Goal: Task Accomplishment & Management: Use online tool/utility

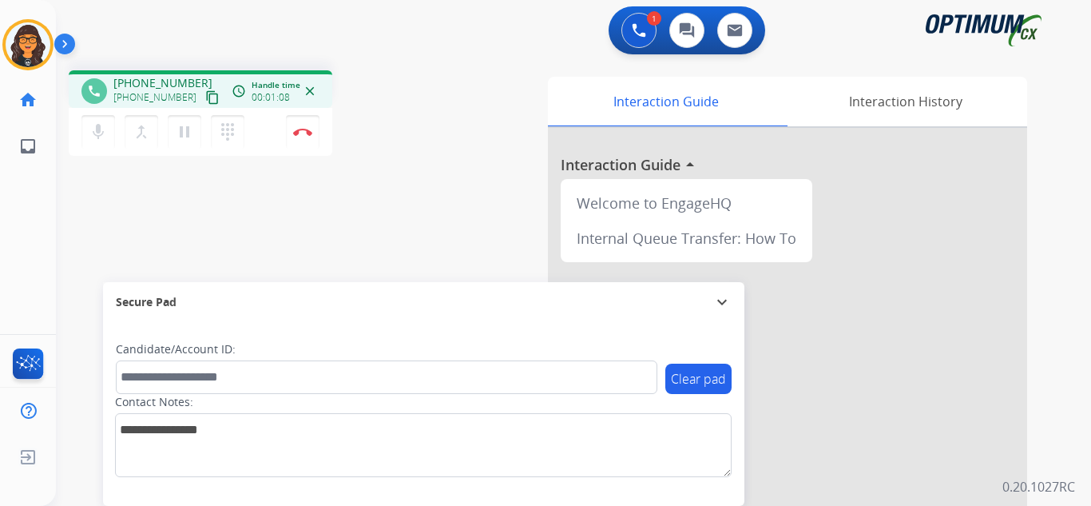
click at [205, 97] on mat-icon "content_copy" at bounding box center [212, 97] width 14 height 14
click at [181, 133] on mat-icon "pause" at bounding box center [184, 131] width 19 height 19
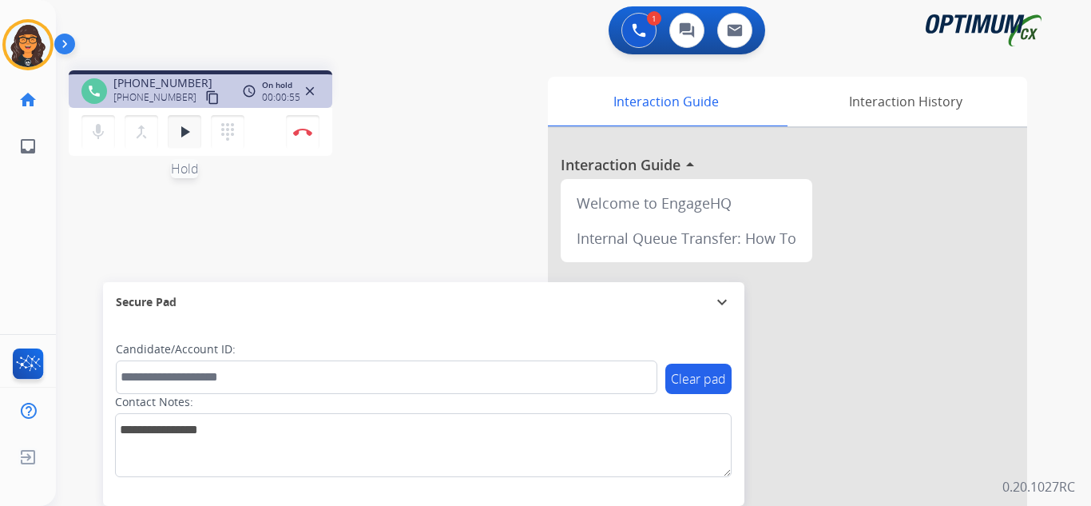
click at [182, 133] on mat-icon "play_arrow" at bounding box center [184, 131] width 19 height 19
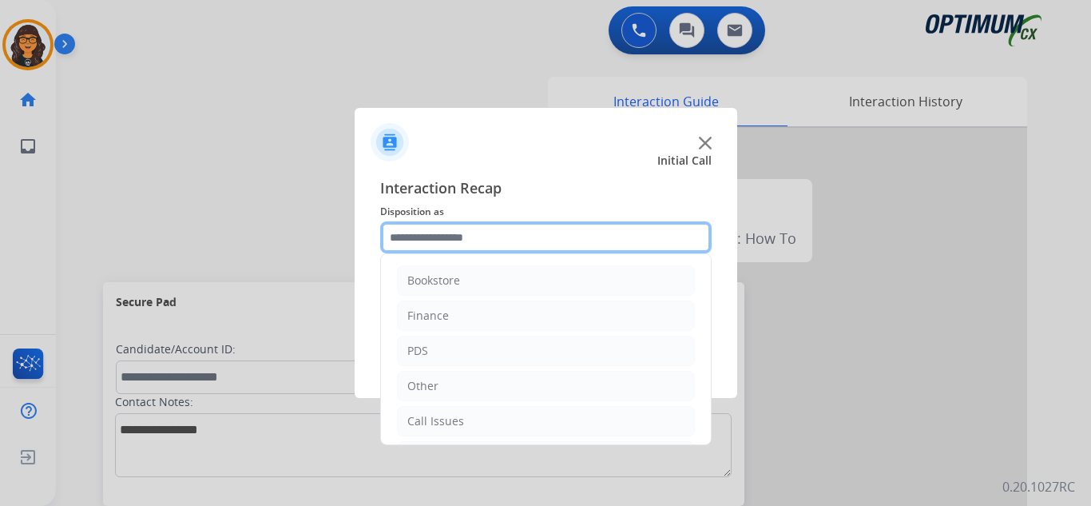
click at [451, 237] on input "text" at bounding box center [546, 237] width 332 height 32
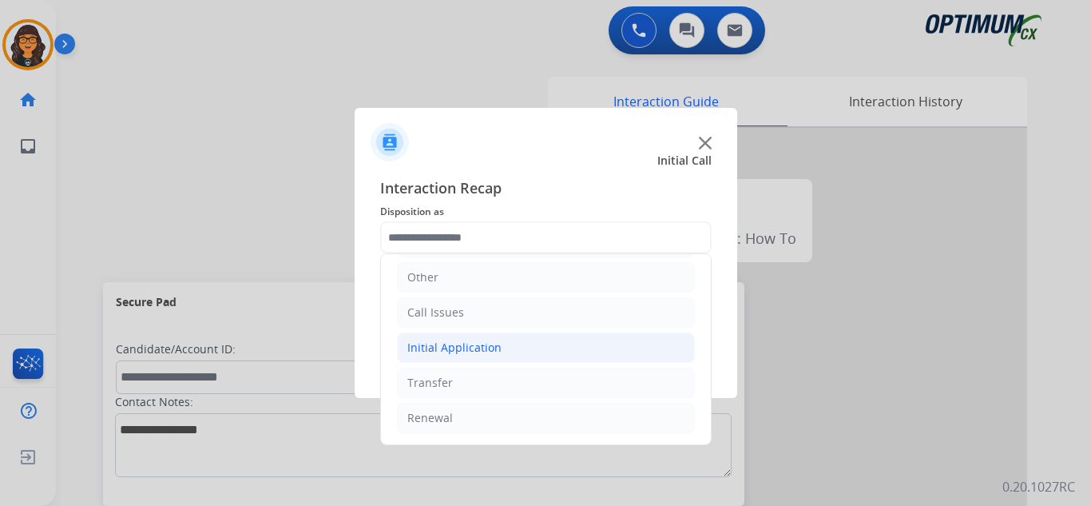
click at [481, 354] on div "Initial Application" at bounding box center [454, 348] width 94 height 16
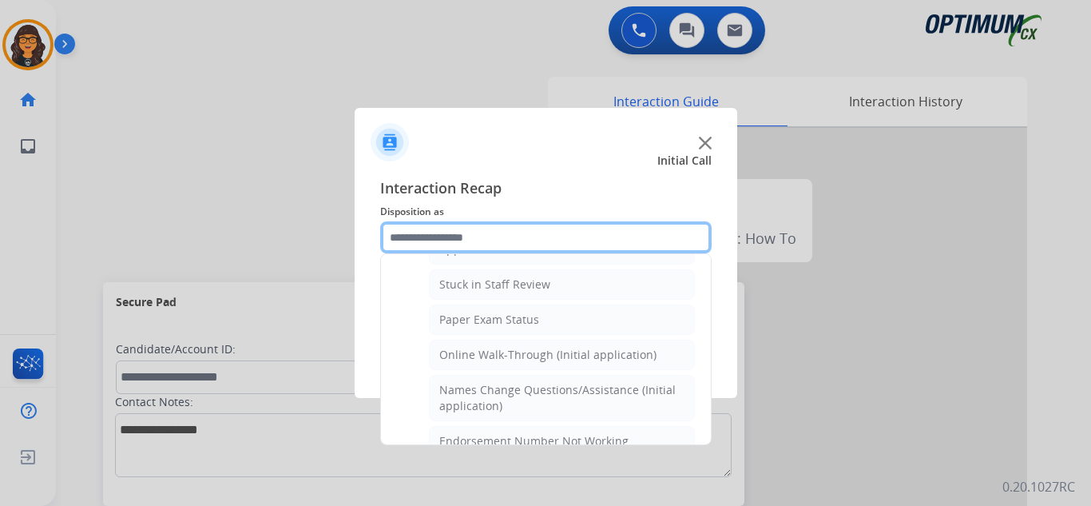
scroll to position [169, 0]
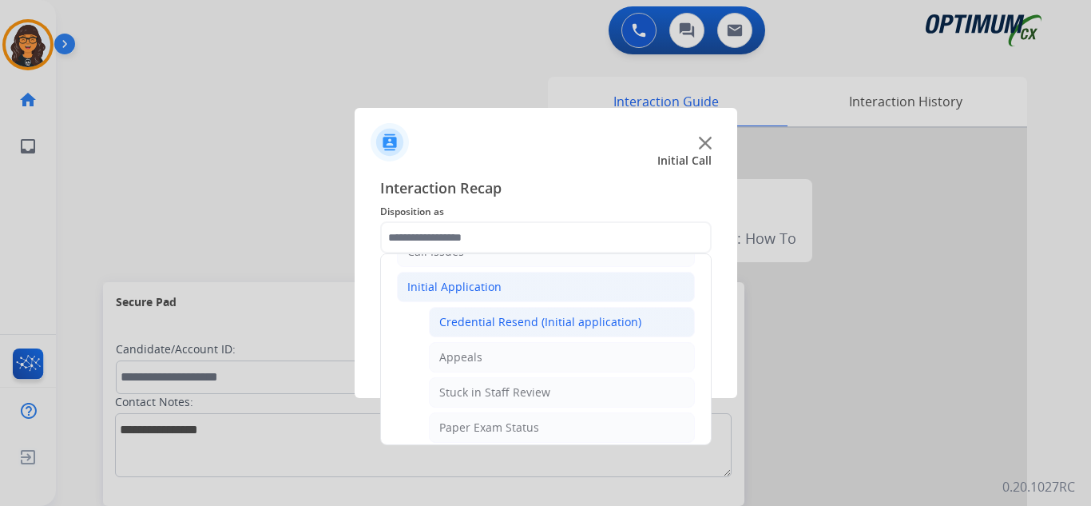
click at [520, 314] on div "Credential Resend (Initial application)" at bounding box center [540, 322] width 202 height 16
type input "**********"
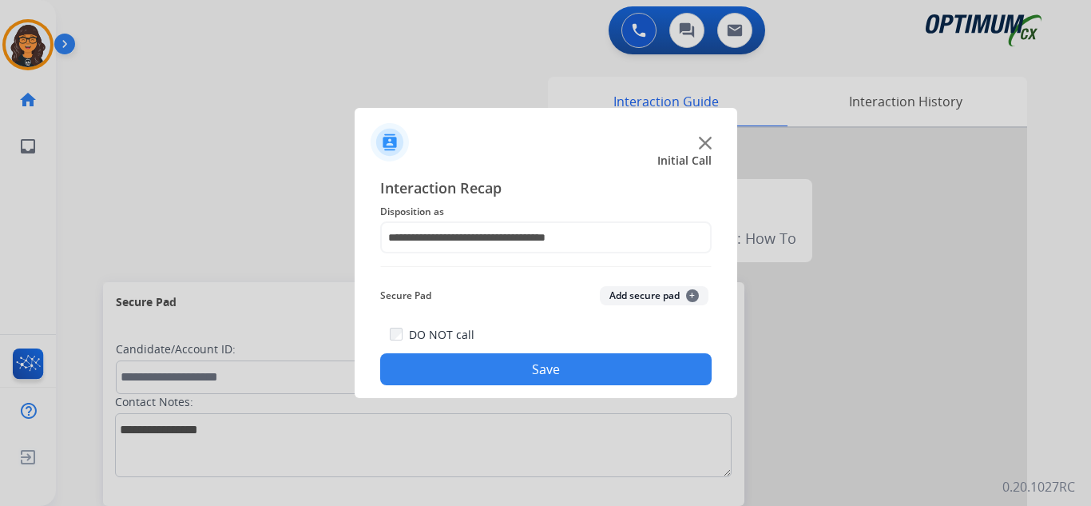
click at [530, 357] on button "Save" at bounding box center [546, 369] width 332 height 32
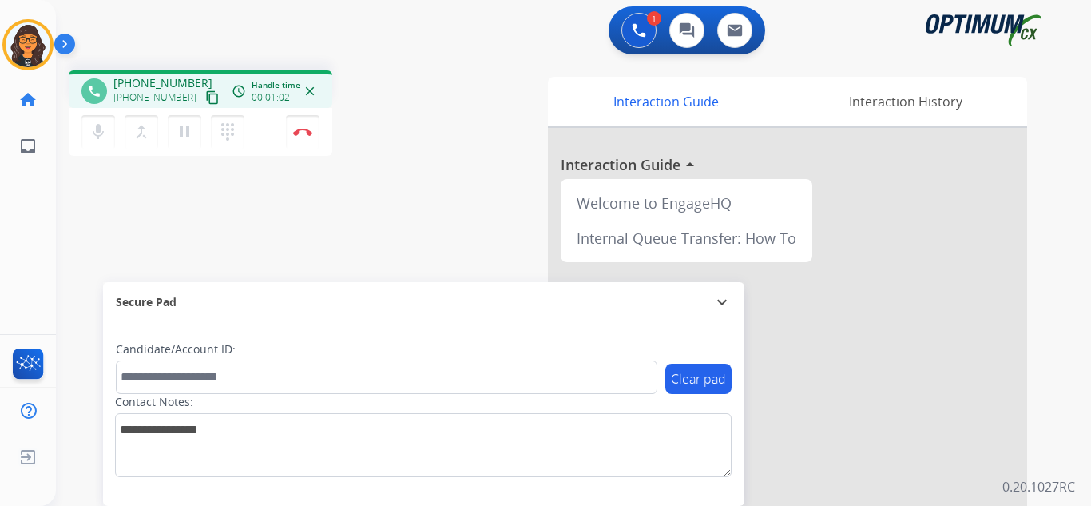
click at [205, 96] on mat-icon "content_copy" at bounding box center [212, 97] width 14 height 14
click at [300, 133] on img at bounding box center [302, 132] width 19 height 8
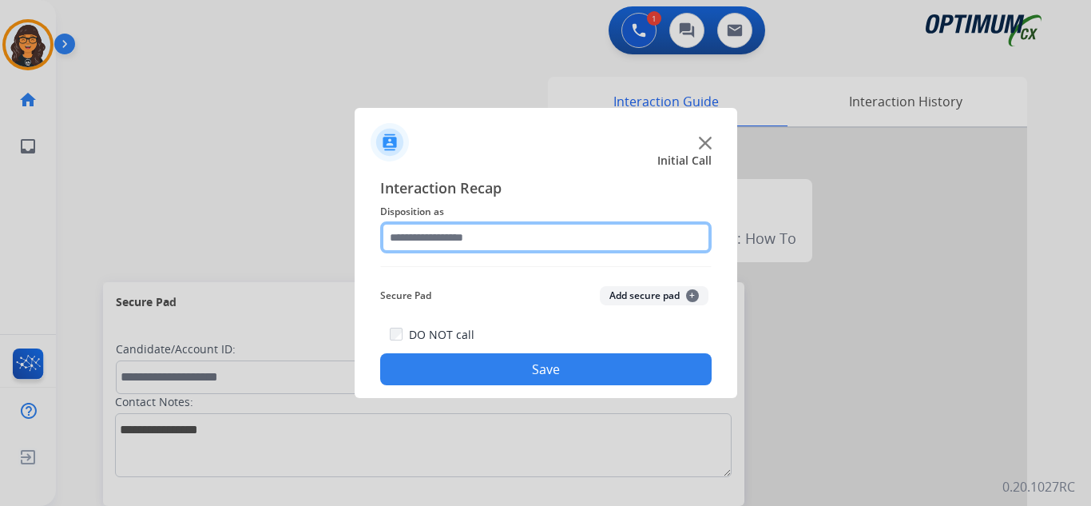
click at [459, 245] on input "text" at bounding box center [546, 237] width 332 height 32
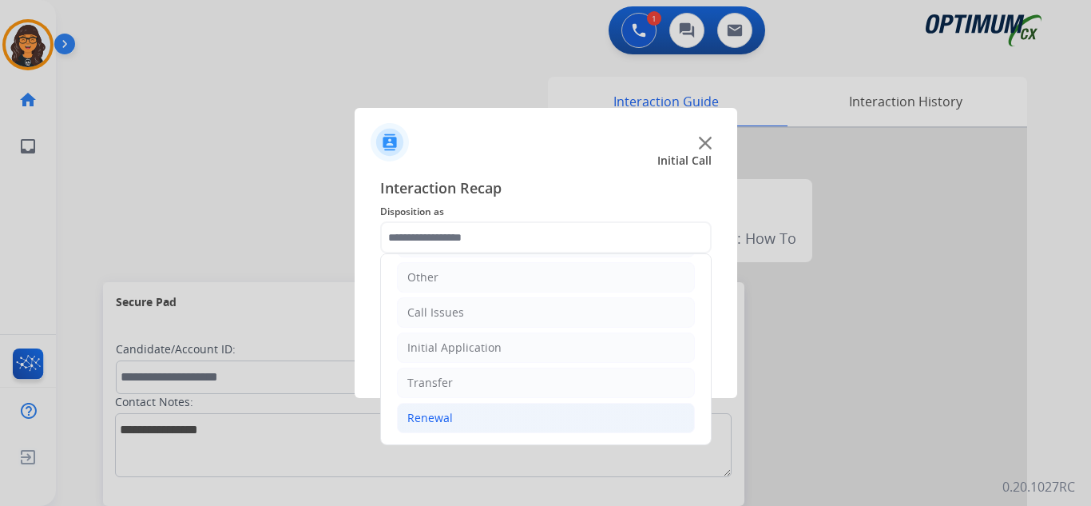
click at [426, 418] on div "Renewal" at bounding box center [430, 418] width 46 height 16
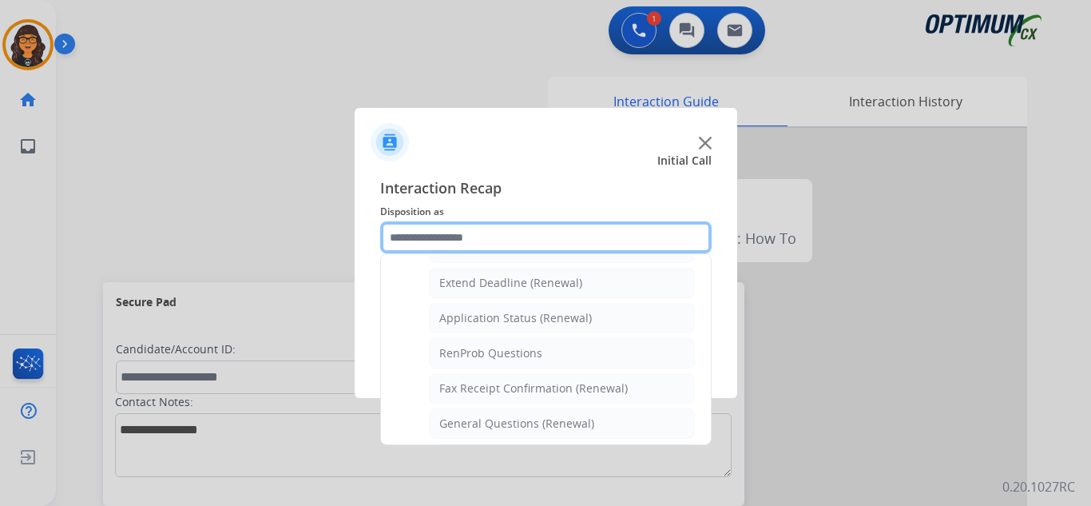
scroll to position [348, 0]
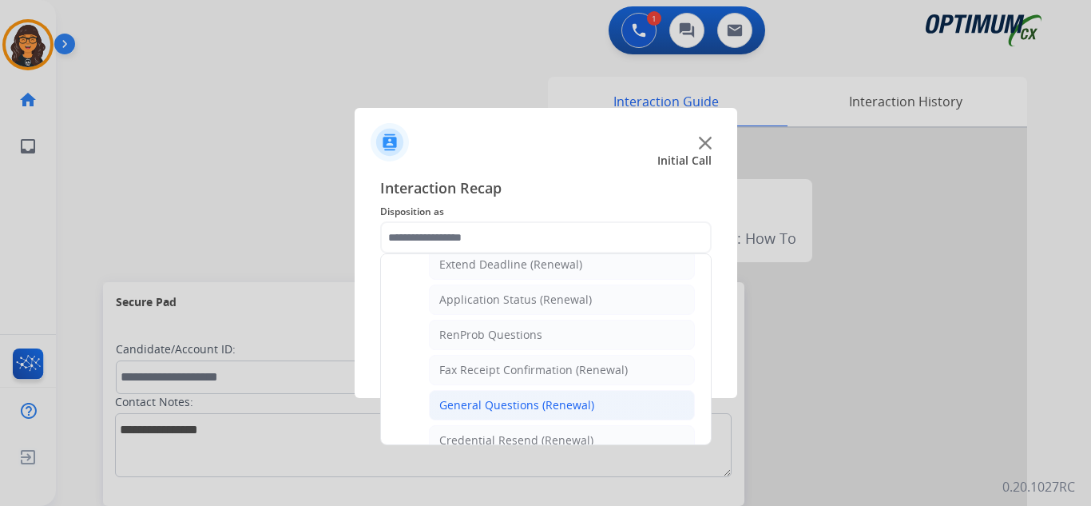
click at [503, 399] on div "General Questions (Renewal)" at bounding box center [516, 405] width 155 height 16
type input "**********"
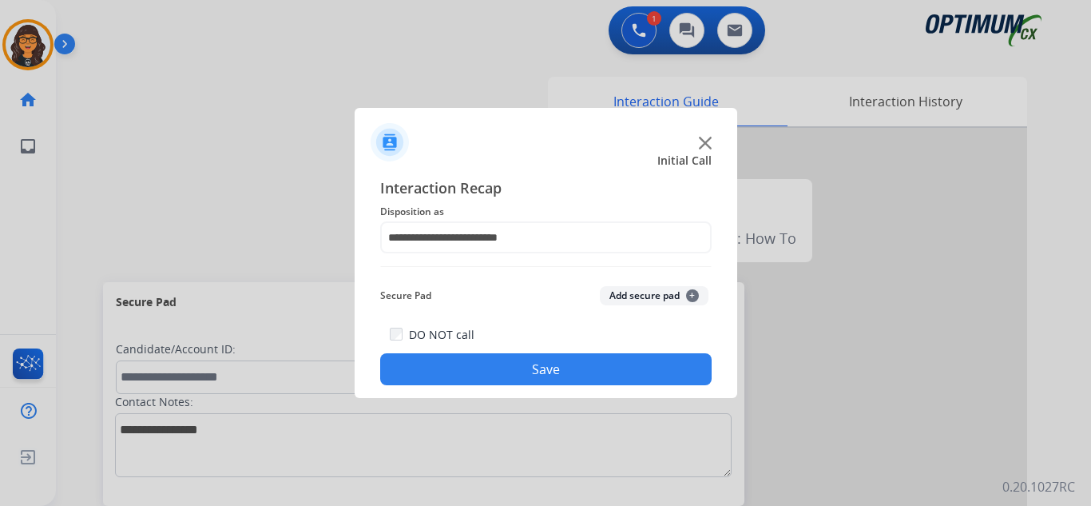
click at [514, 373] on button "Save" at bounding box center [546, 369] width 332 height 32
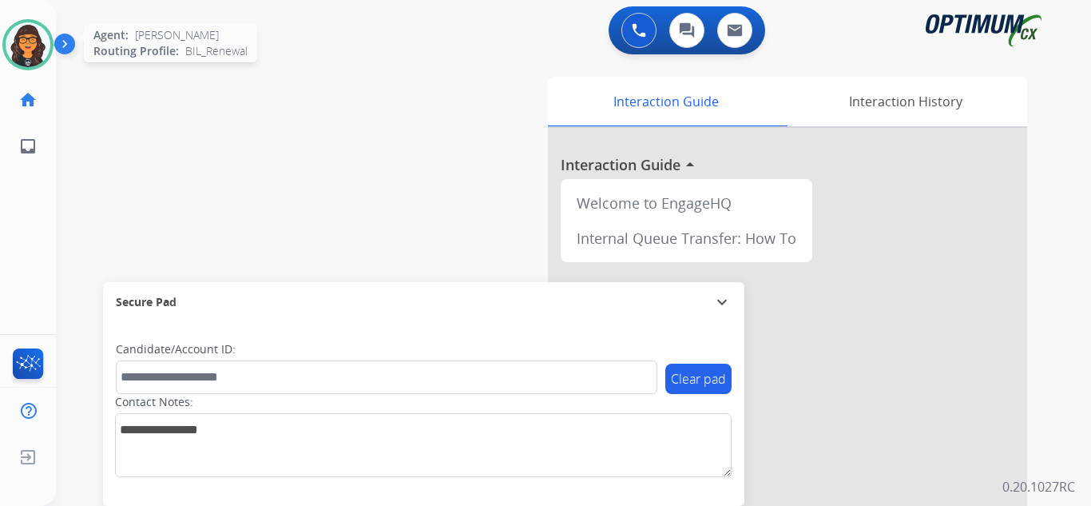
click at [22, 35] on img at bounding box center [28, 44] width 45 height 45
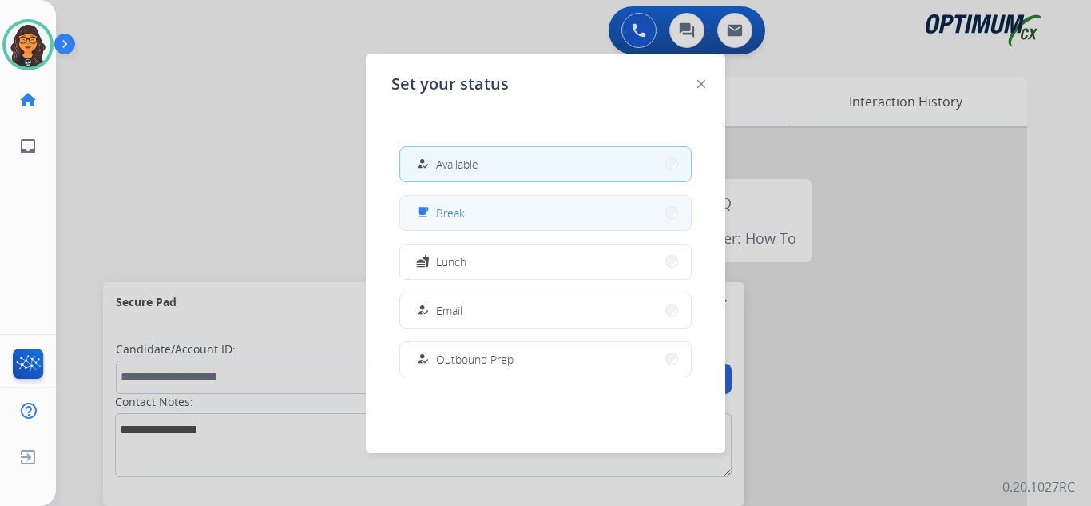
click at [425, 217] on mat-icon "free_breakfast" at bounding box center [423, 213] width 14 height 14
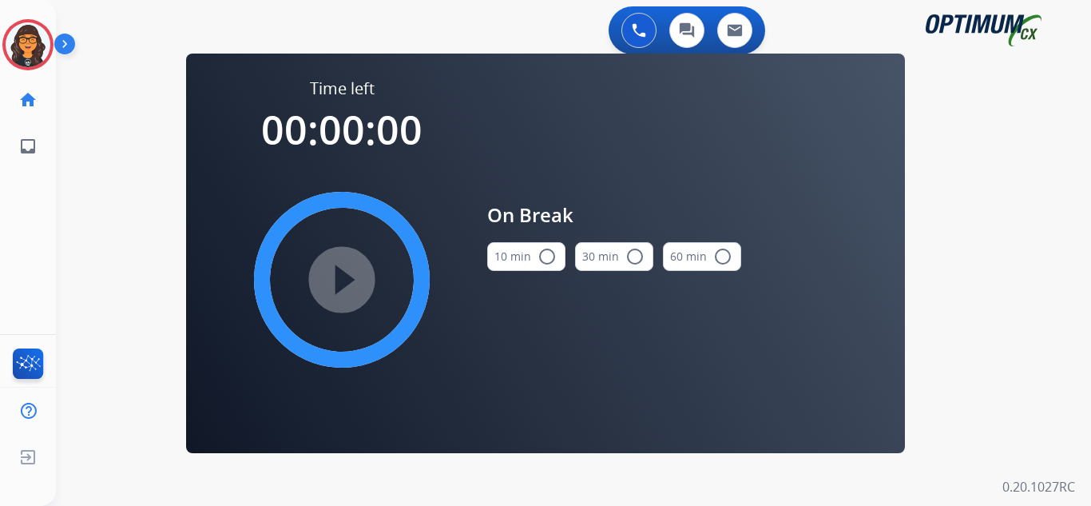
drag, startPoint x: 531, startPoint y: 259, endPoint x: 380, endPoint y: 272, distance: 151.6
click at [530, 259] on button "10 min radio_button_unchecked" at bounding box center [526, 256] width 78 height 29
click at [352, 276] on mat-icon "play_circle_filled" at bounding box center [341, 279] width 19 height 19
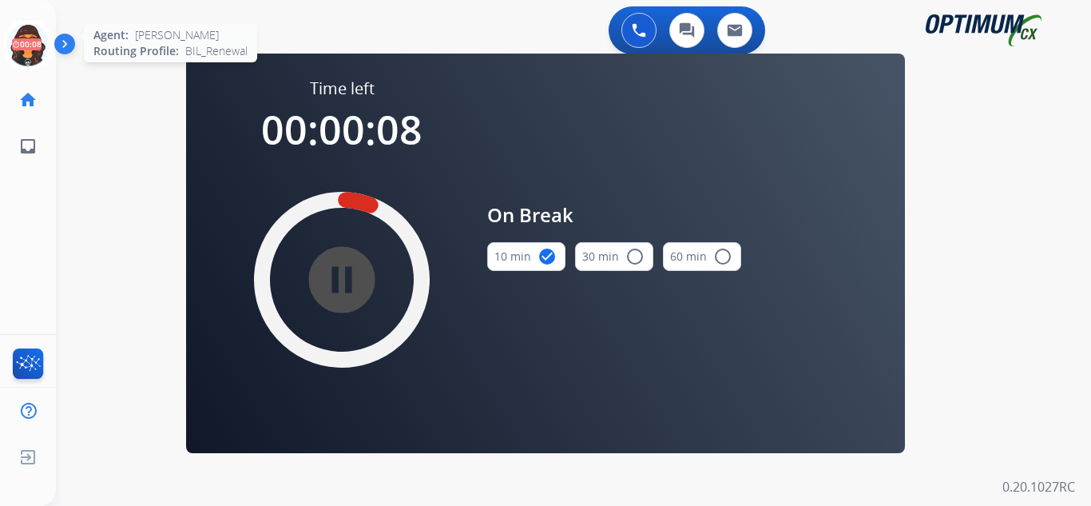
click at [25, 45] on icon at bounding box center [28, 45] width 52 height 52
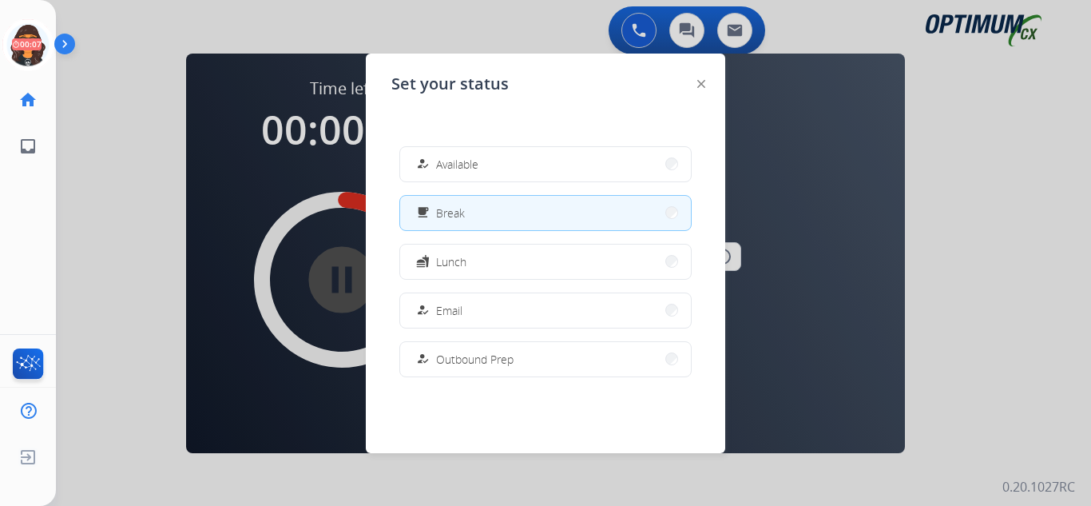
click at [447, 163] on span "Available" at bounding box center [457, 164] width 42 height 17
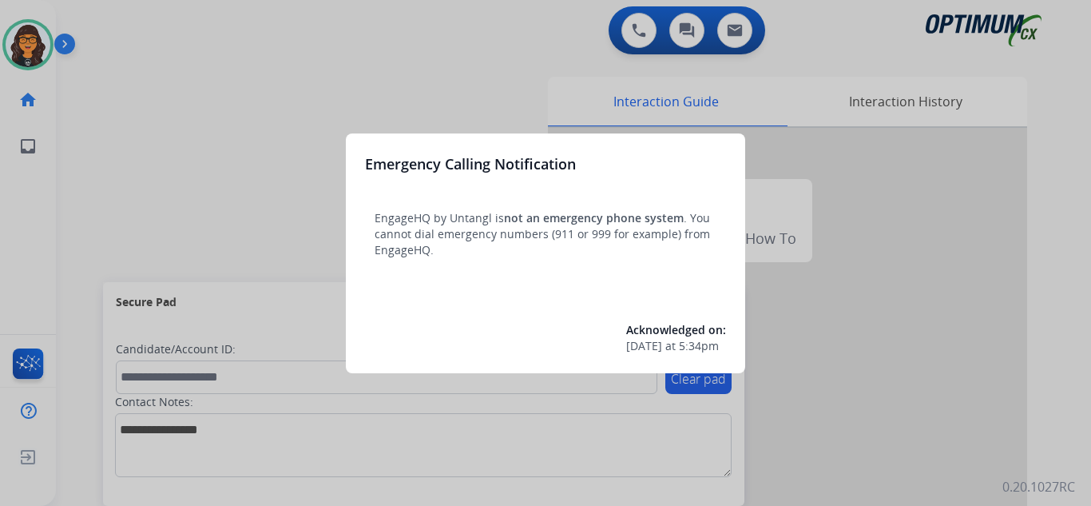
click at [96, 22] on div at bounding box center [545, 253] width 1091 height 506
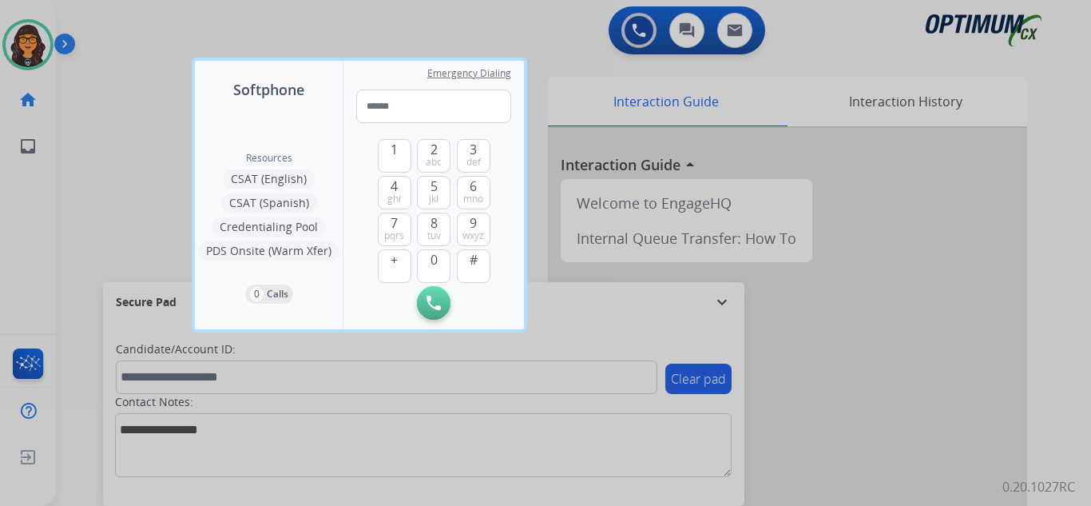
click at [96, 22] on div at bounding box center [545, 253] width 1091 height 506
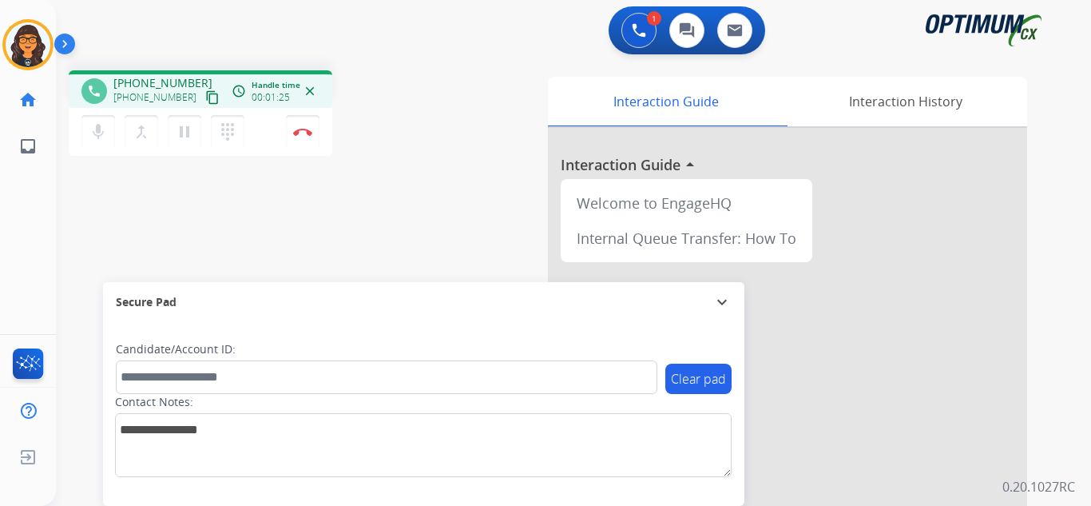
click at [205, 98] on mat-icon "content_copy" at bounding box center [212, 97] width 14 height 14
click at [304, 128] on img at bounding box center [302, 132] width 19 height 8
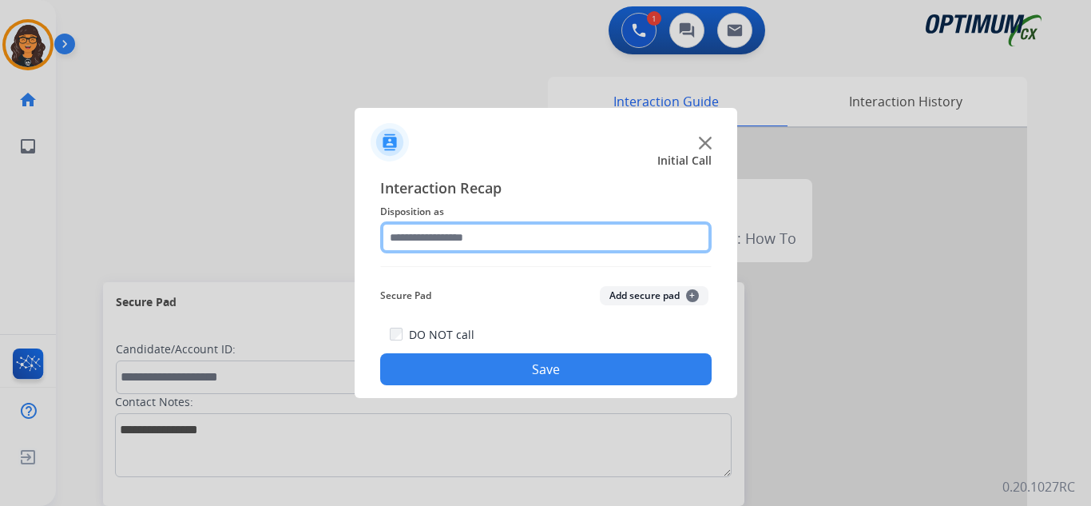
click at [442, 233] on input "text" at bounding box center [546, 237] width 332 height 32
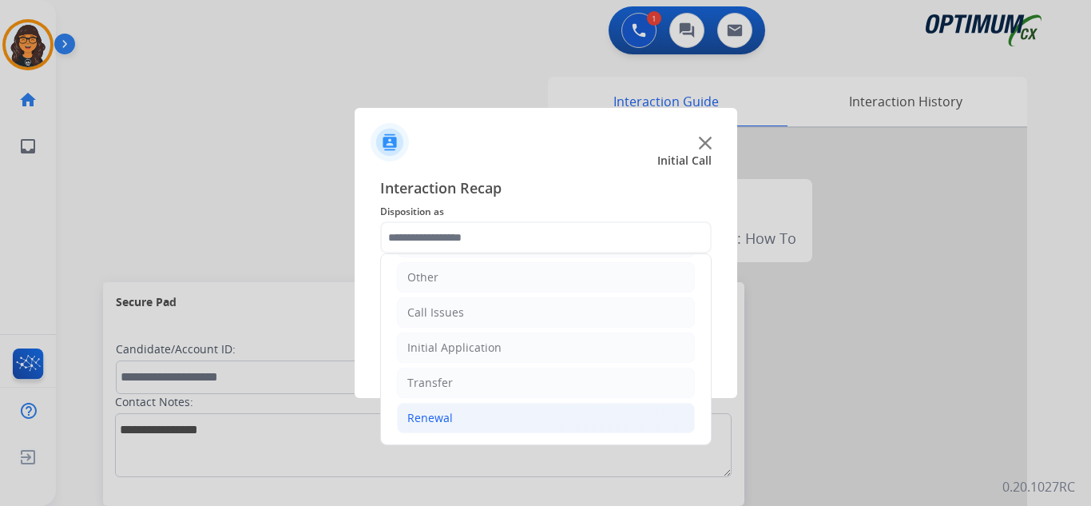
click at [436, 411] on div "Renewal" at bounding box center [430, 418] width 46 height 16
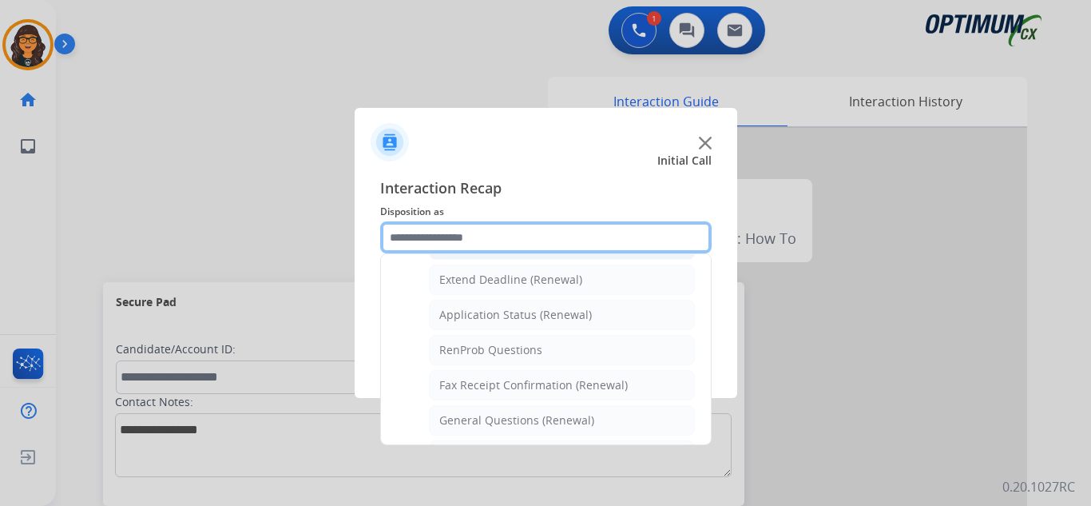
scroll to position [348, 0]
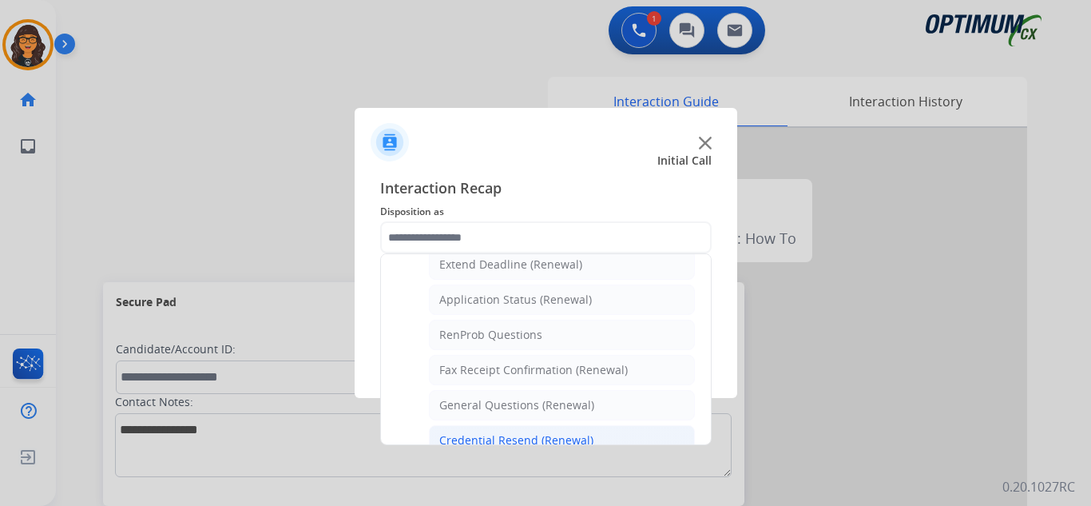
click at [498, 433] on div "Credential Resend (Renewal)" at bounding box center [516, 440] width 154 height 16
type input "**********"
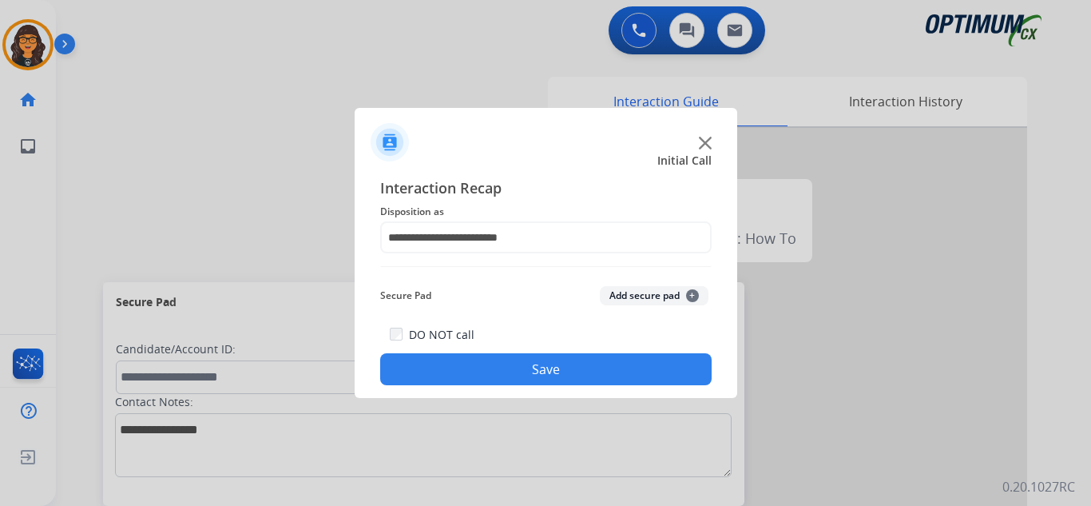
click at [507, 371] on button "Save" at bounding box center [546, 369] width 332 height 32
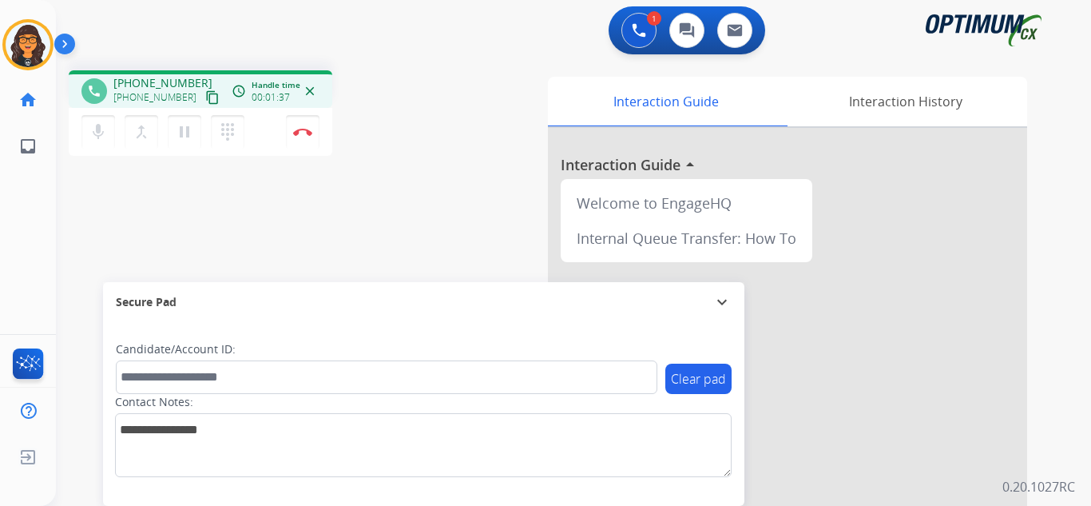
click at [205, 100] on mat-icon "content_copy" at bounding box center [212, 97] width 14 height 14
click at [297, 129] on img at bounding box center [302, 132] width 19 height 8
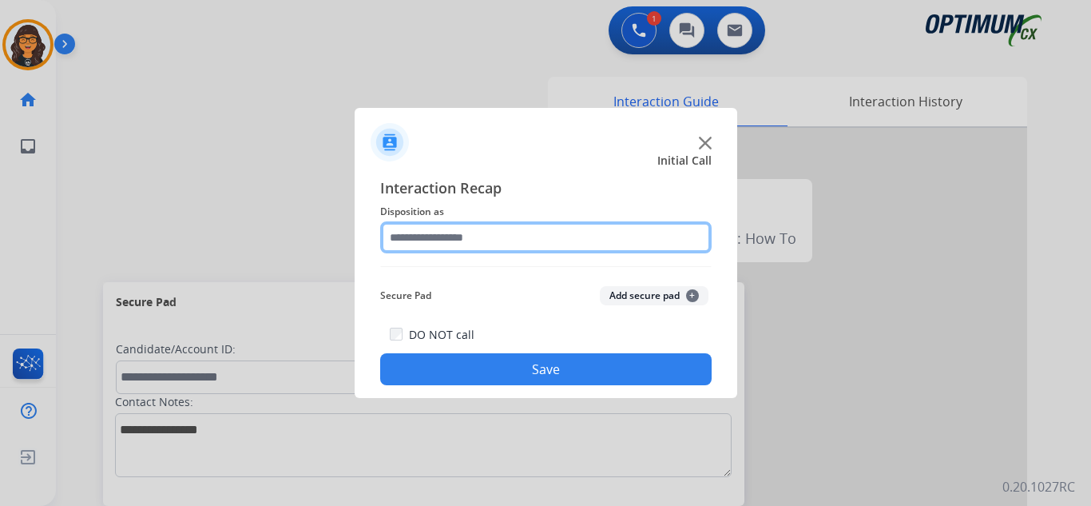
click at [430, 235] on input "text" at bounding box center [546, 237] width 332 height 32
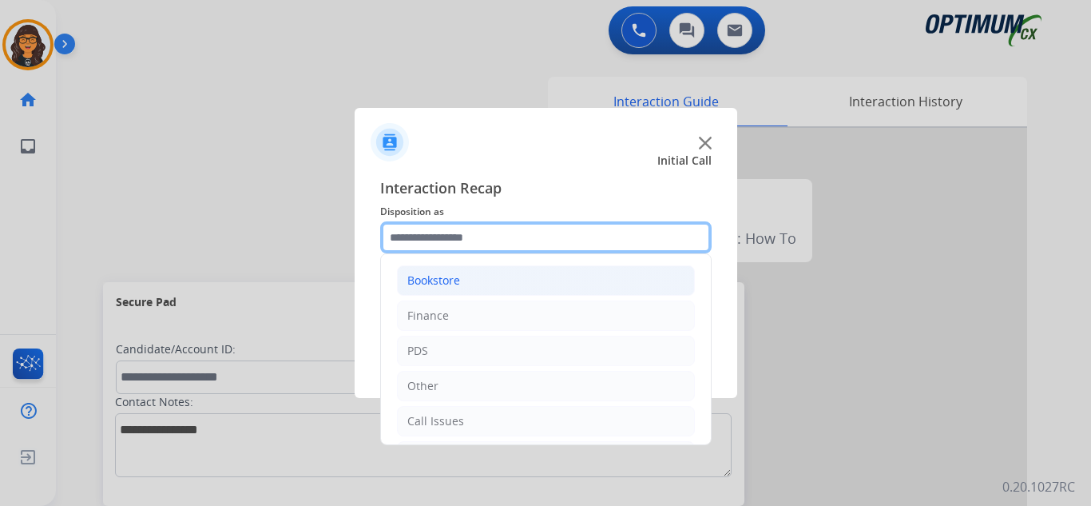
scroll to position [80, 0]
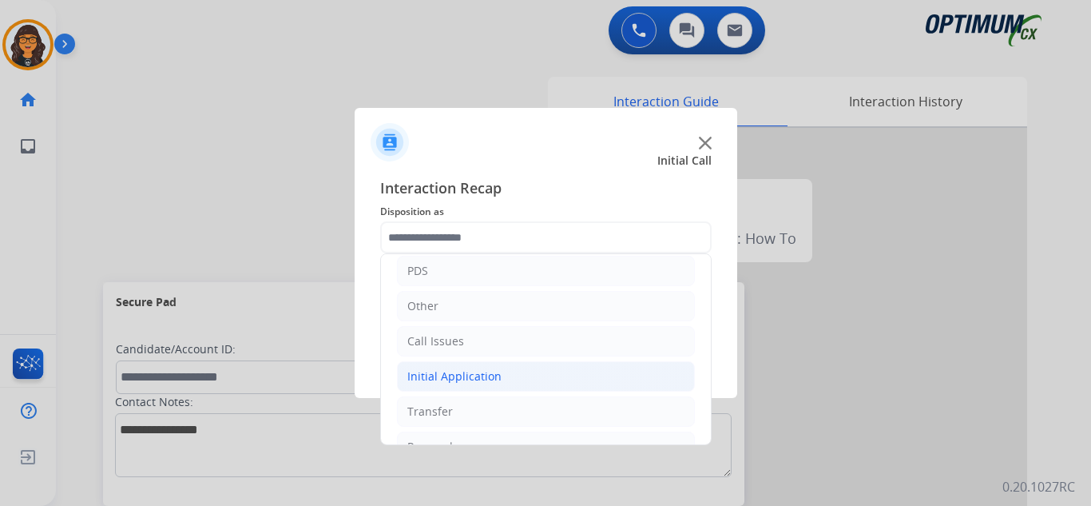
drag, startPoint x: 484, startPoint y: 380, endPoint x: 492, endPoint y: 374, distance: 10.2
click at [484, 379] on div "Initial Application" at bounding box center [454, 376] width 94 height 16
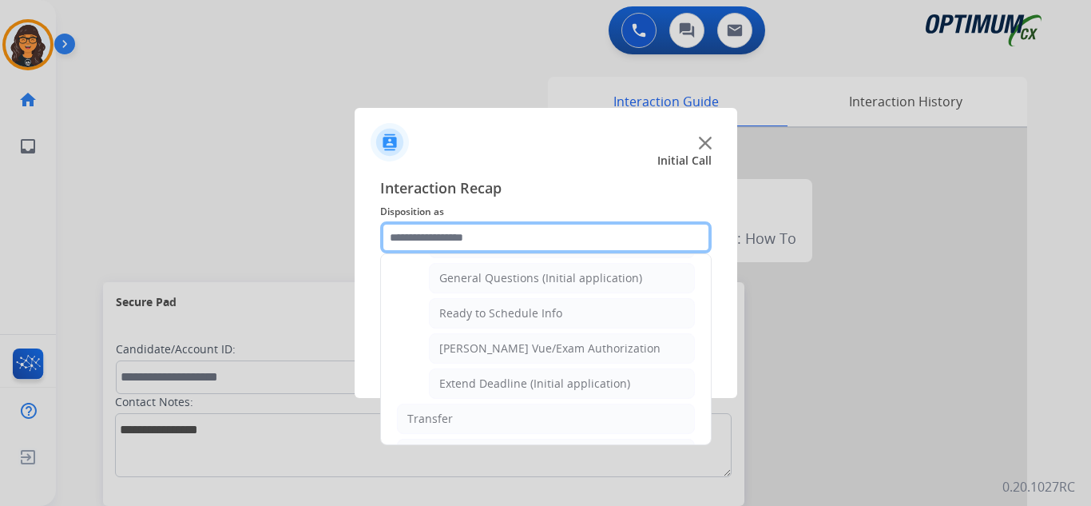
scroll to position [959, 0]
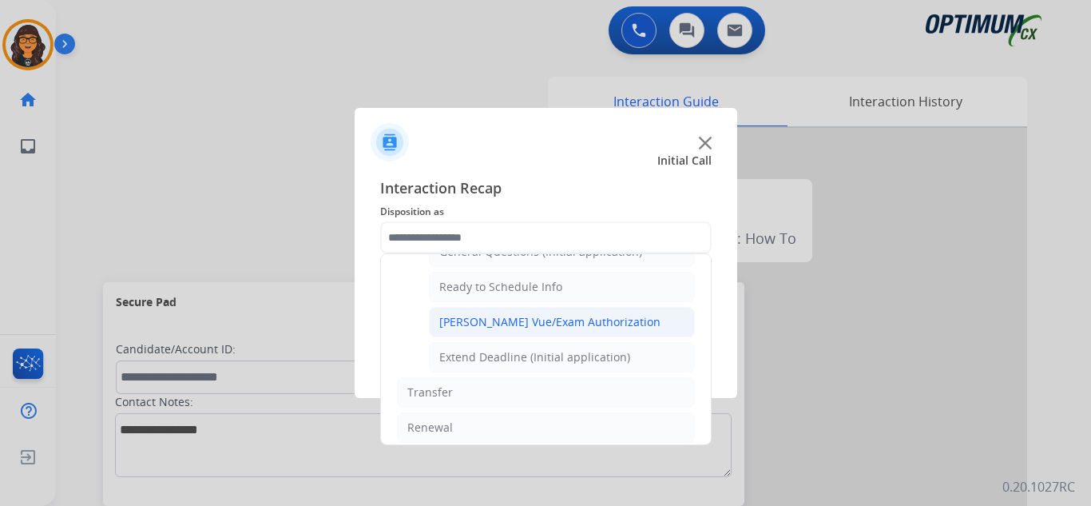
click at [539, 315] on div "[PERSON_NAME] Vue/Exam Authorization" at bounding box center [549, 322] width 221 height 16
type input "**********"
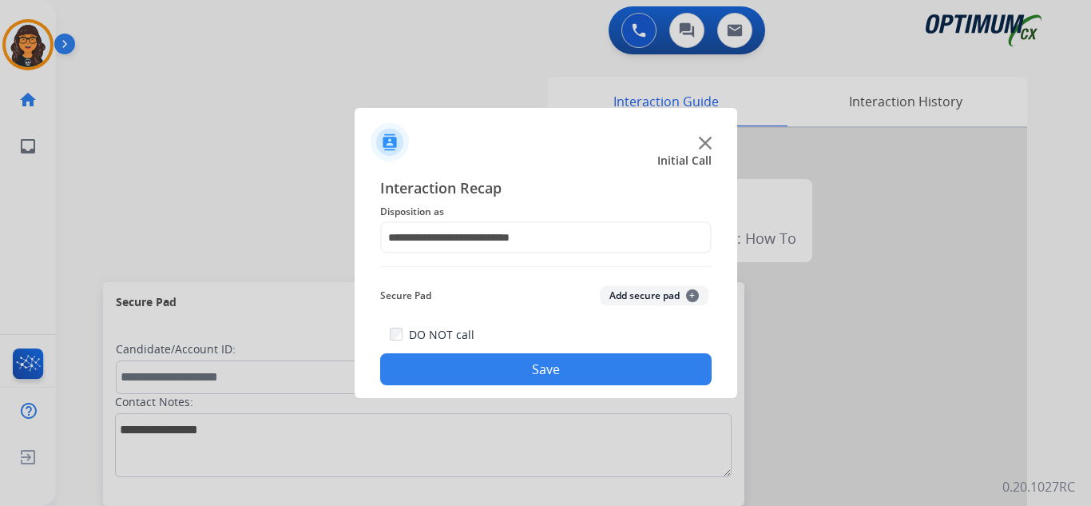
click at [530, 369] on button "Save" at bounding box center [546, 369] width 332 height 32
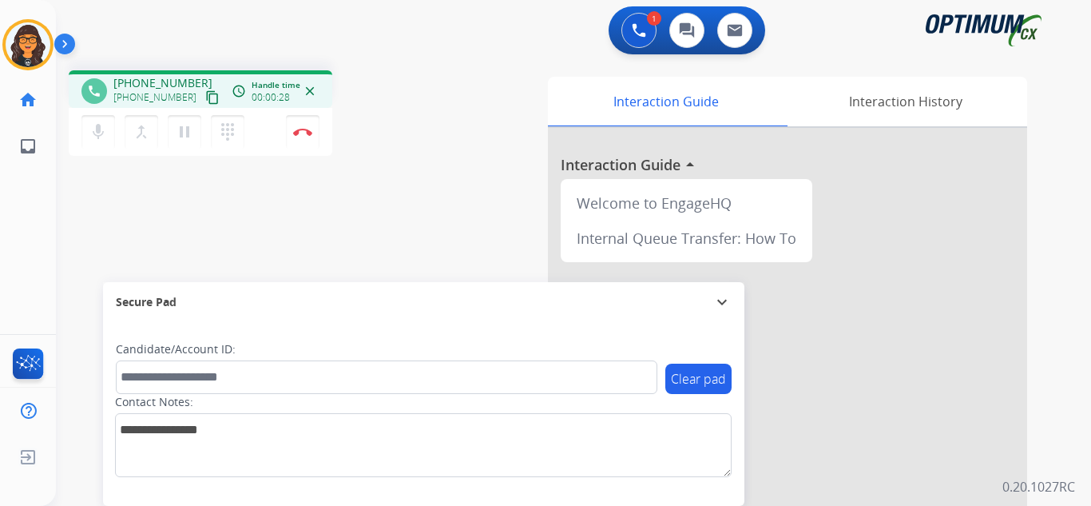
click at [205, 92] on mat-icon "content_copy" at bounding box center [212, 97] width 14 height 14
click at [295, 128] on img at bounding box center [302, 132] width 19 height 8
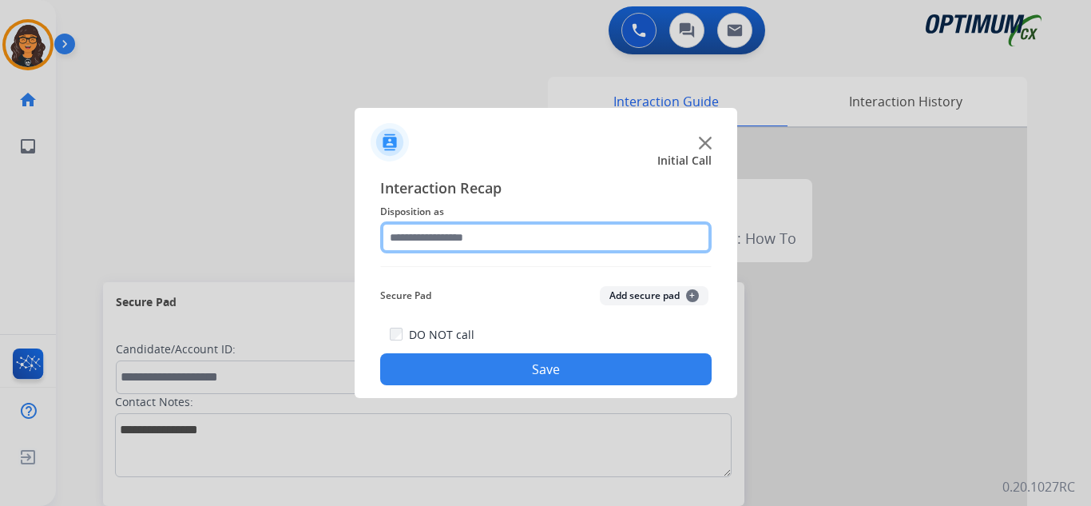
click at [478, 233] on input "text" at bounding box center [546, 237] width 332 height 32
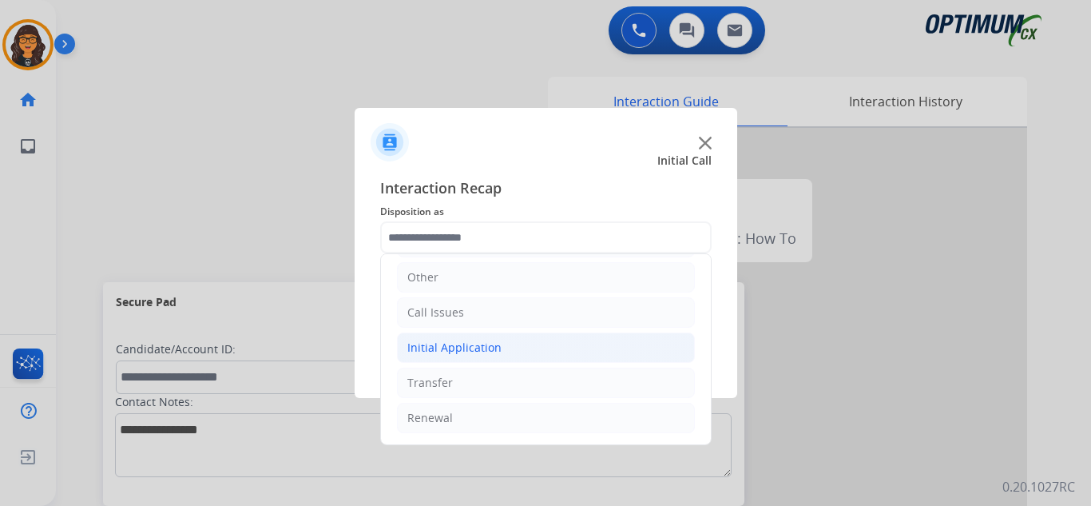
click at [476, 355] on div "Initial Application" at bounding box center [454, 348] width 94 height 16
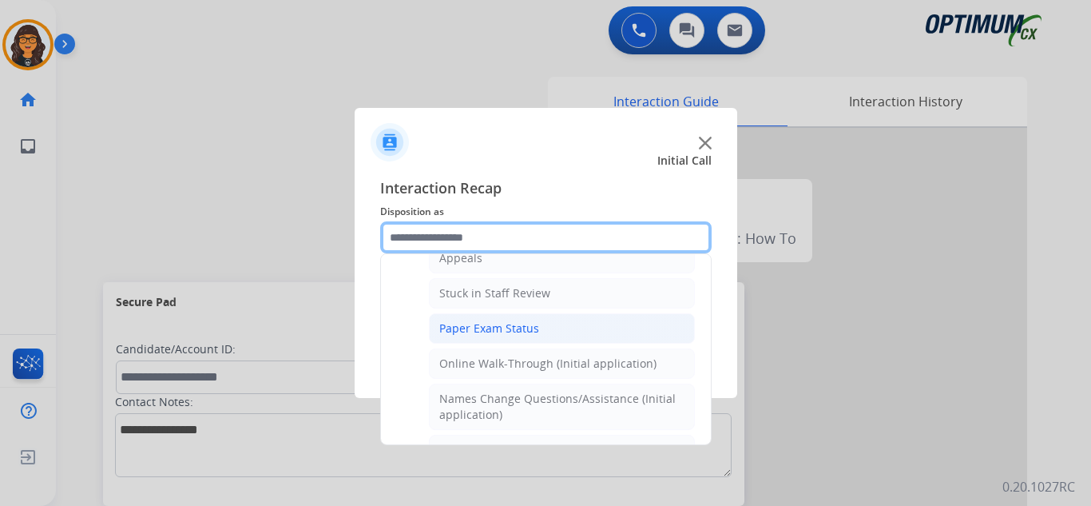
scroll to position [189, 0]
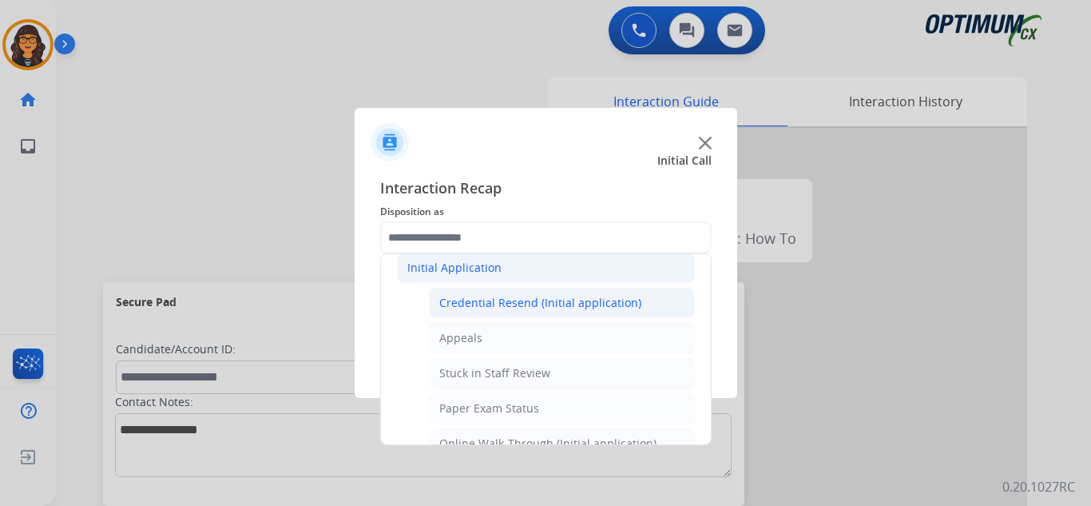
click at [538, 301] on div "Credential Resend (Initial application)" at bounding box center [540, 303] width 202 height 16
type input "**********"
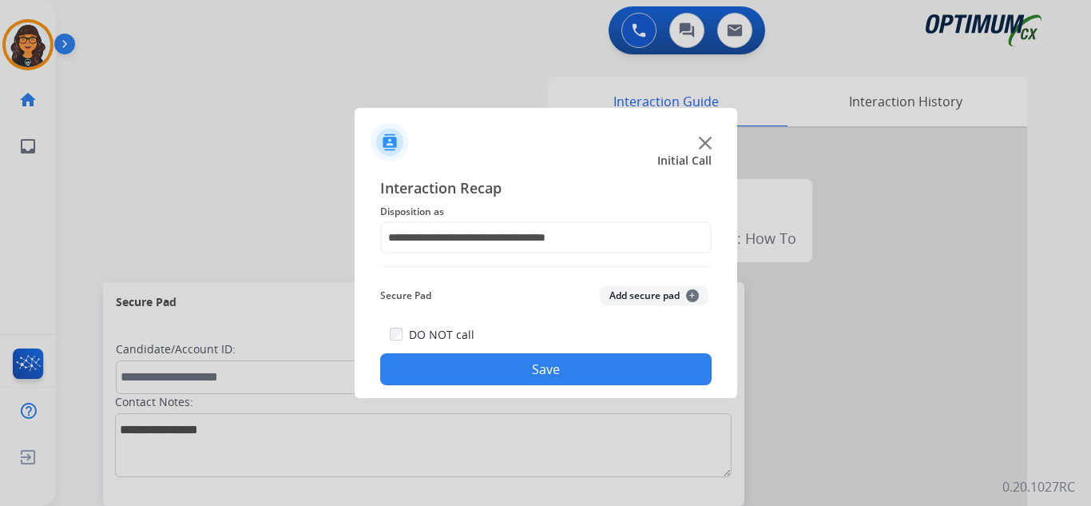
click at [545, 367] on button "Save" at bounding box center [546, 369] width 332 height 32
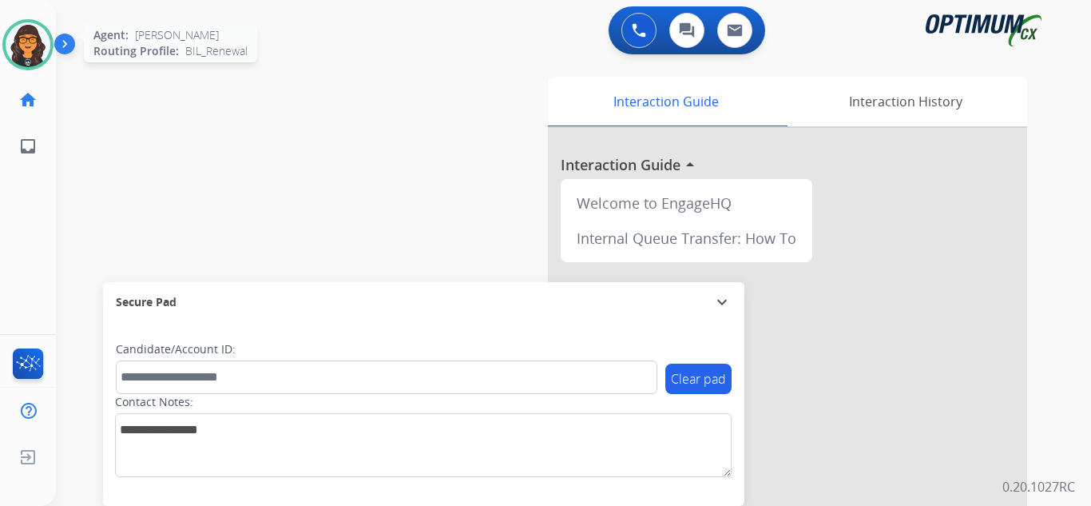
click at [24, 51] on img at bounding box center [28, 44] width 45 height 45
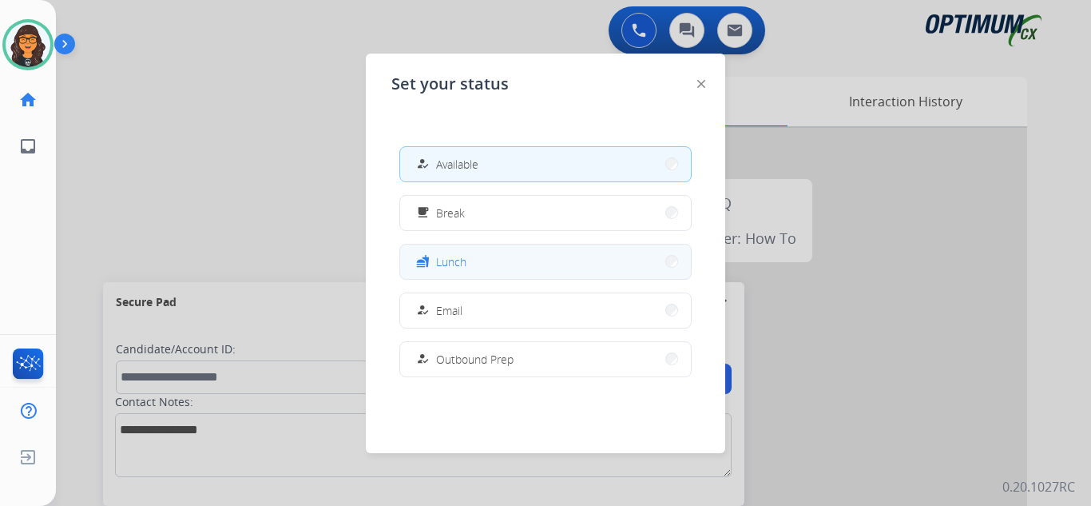
click at [498, 260] on button "fastfood Lunch" at bounding box center [545, 261] width 291 height 34
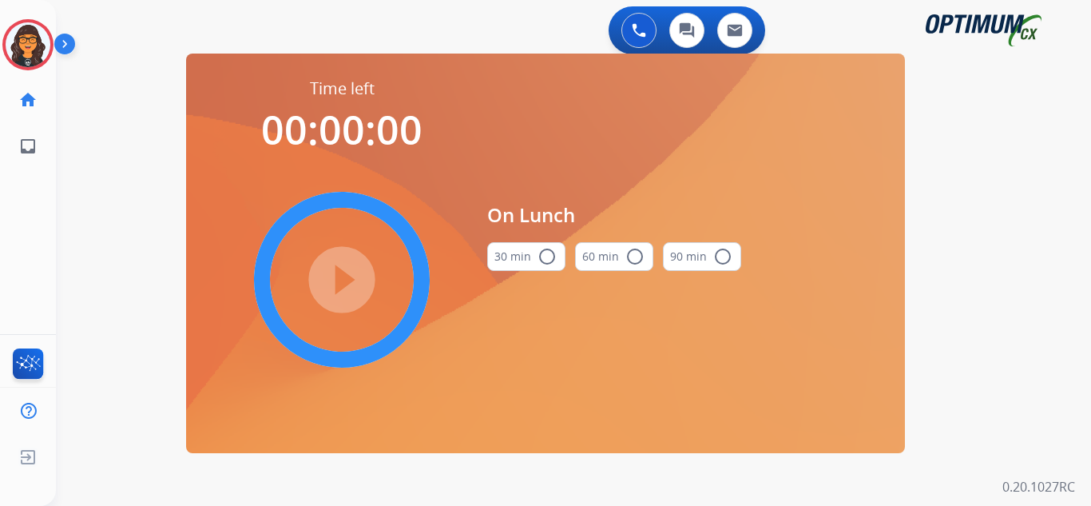
click at [525, 256] on button "30 min radio_button_unchecked" at bounding box center [526, 256] width 78 height 29
click at [346, 270] on mat-icon "play_circle_filled" at bounding box center [341, 279] width 19 height 19
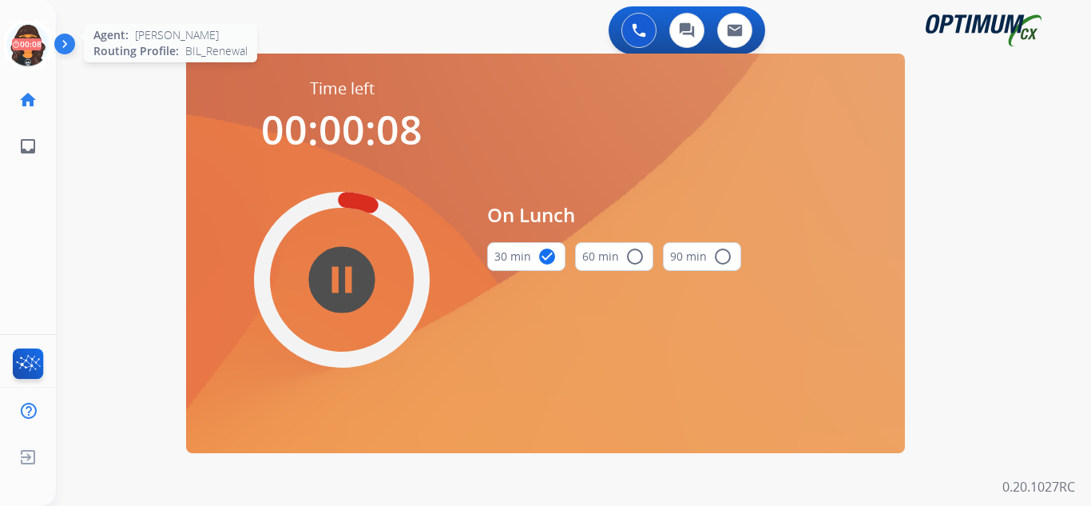
click at [26, 50] on icon at bounding box center [28, 45] width 52 height 52
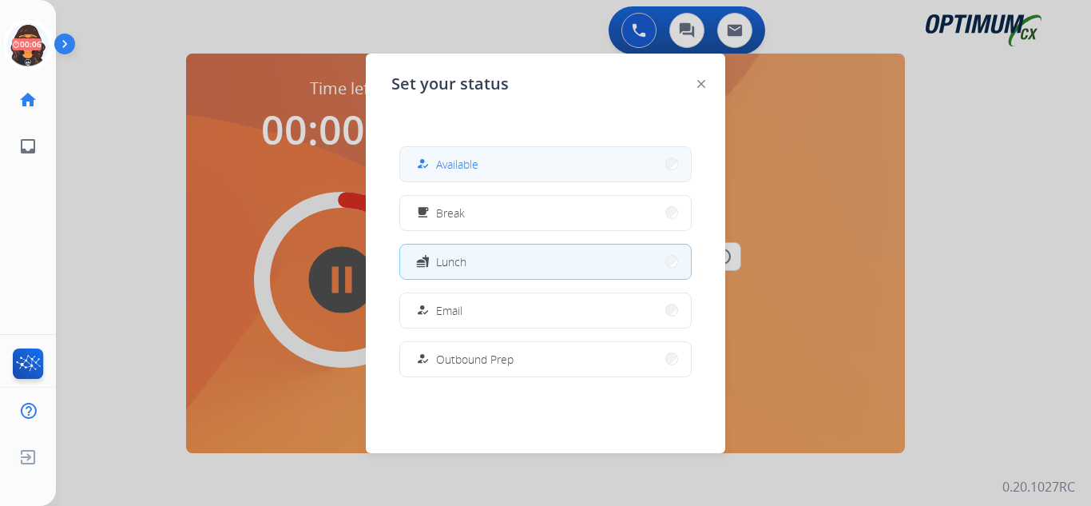
click at [426, 153] on button "how_to_reg Available" at bounding box center [545, 164] width 291 height 34
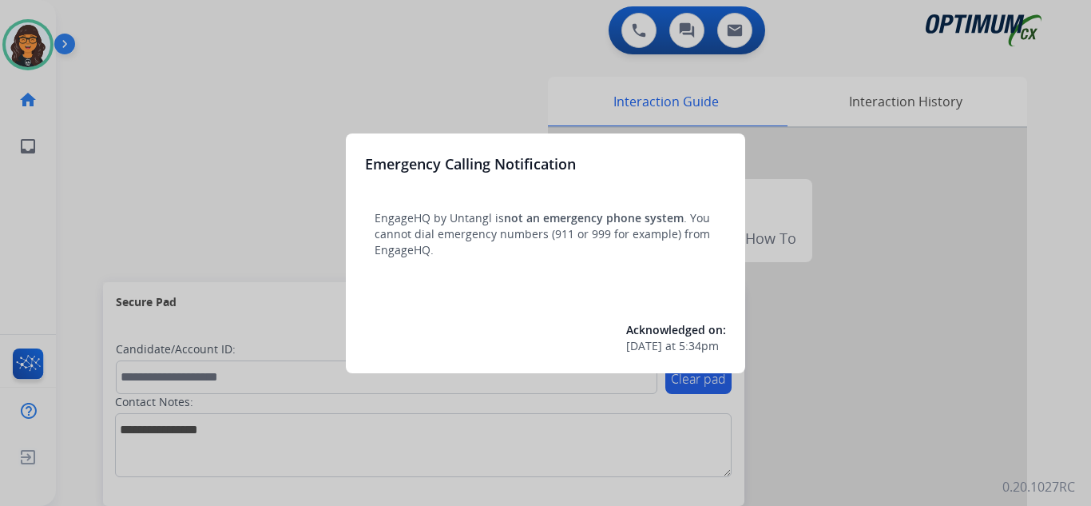
click at [133, 33] on div at bounding box center [545, 253] width 1091 height 506
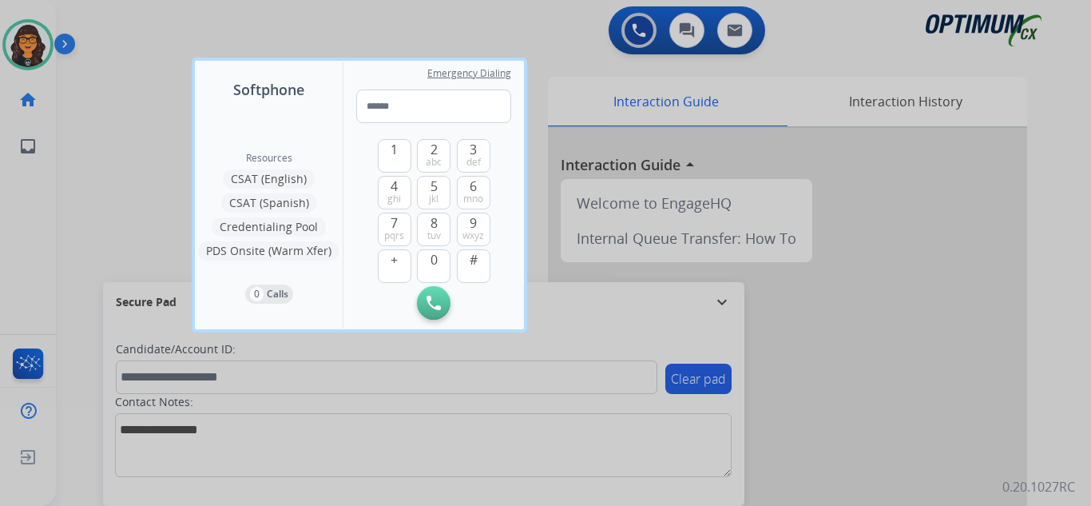
click at [133, 33] on div at bounding box center [545, 253] width 1091 height 506
